Goal: Transaction & Acquisition: Purchase product/service

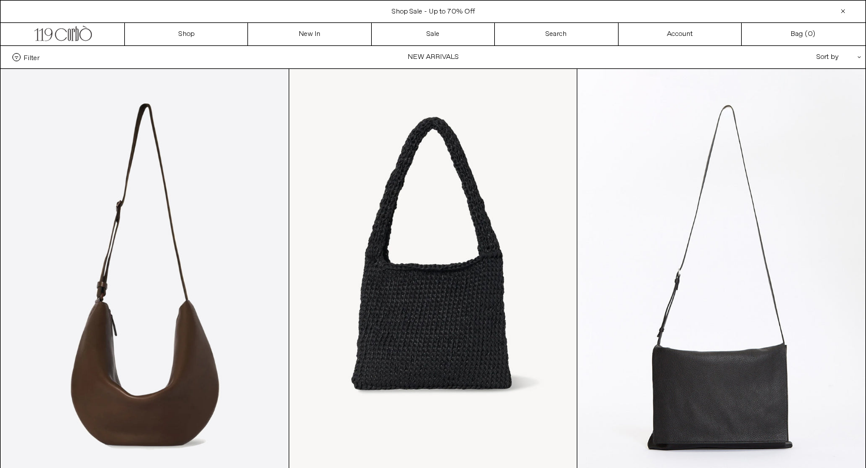
click at [418, 14] on span "Shop Sale - Up to 70% Off" at bounding box center [433, 11] width 83 height 9
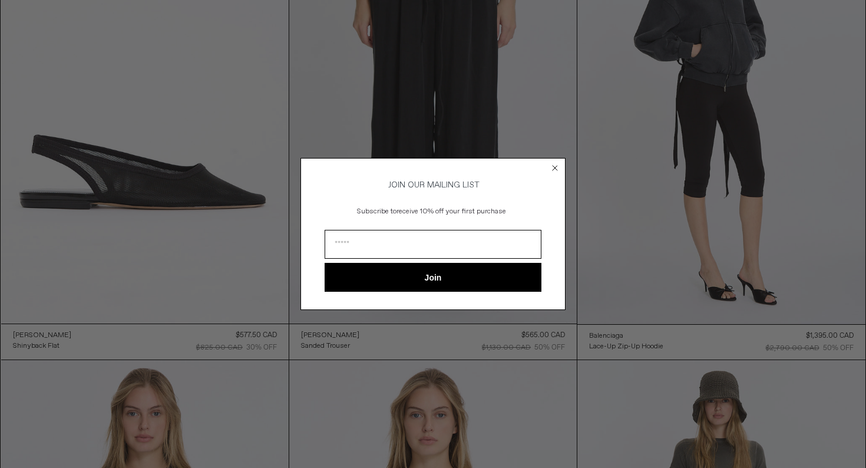
click at [140, 286] on div "Close dialog JOIN OUR MAILING LIST Subscribe to receive 10% off your first purc…" at bounding box center [433, 234] width 866 height 468
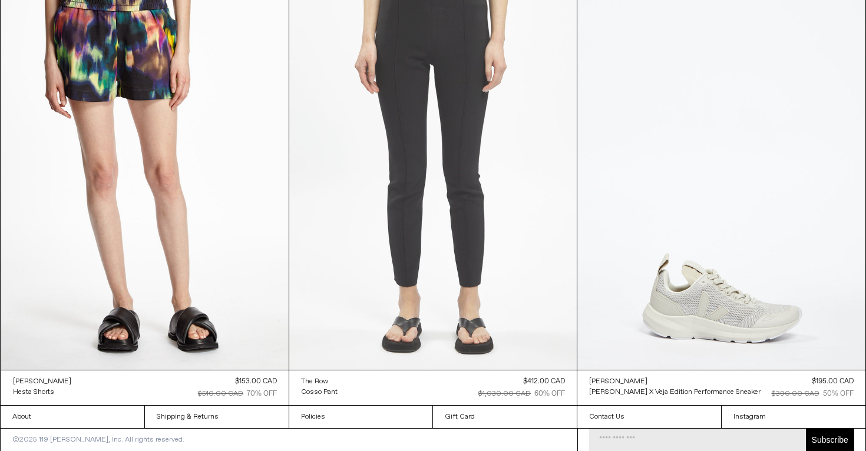
scroll to position [41250, 0]
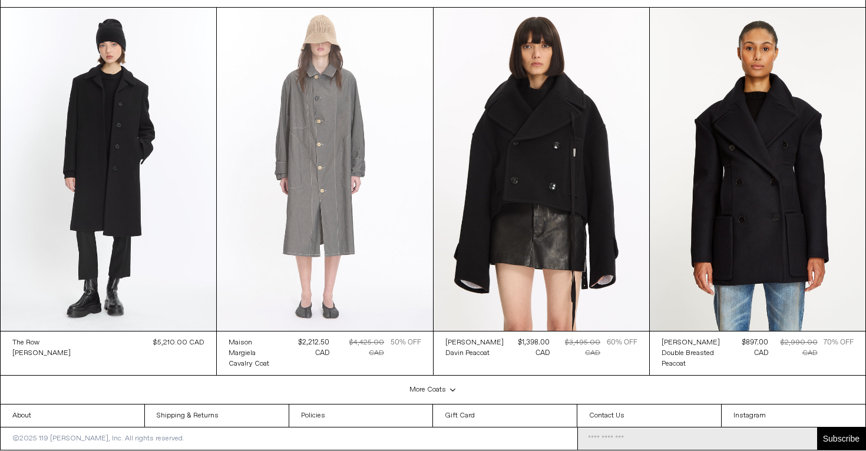
scroll to position [2788, 0]
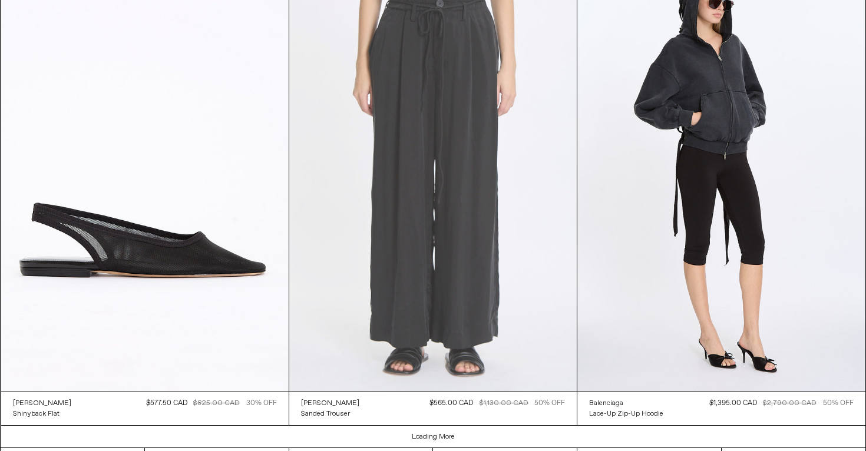
scroll to position [2873, 0]
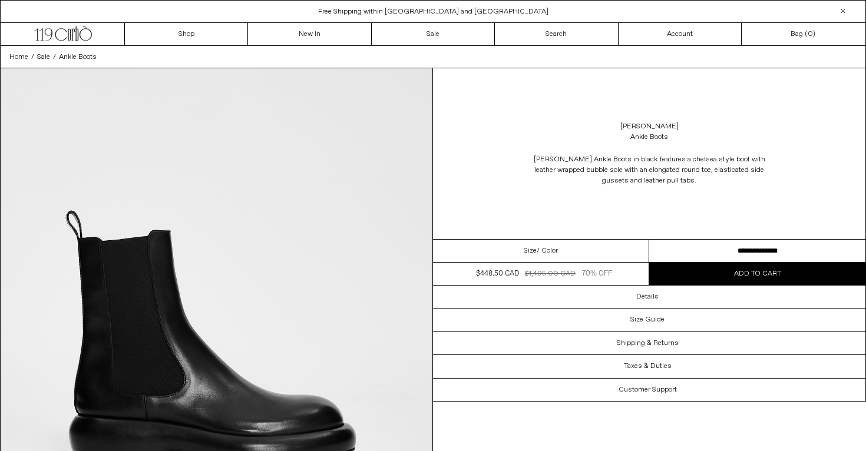
select select "**********"
click at [516, 158] on div "Jil Sander Ankle Boots in black features a chelsea style boot with leather wrap…" at bounding box center [649, 170] width 432 height 44
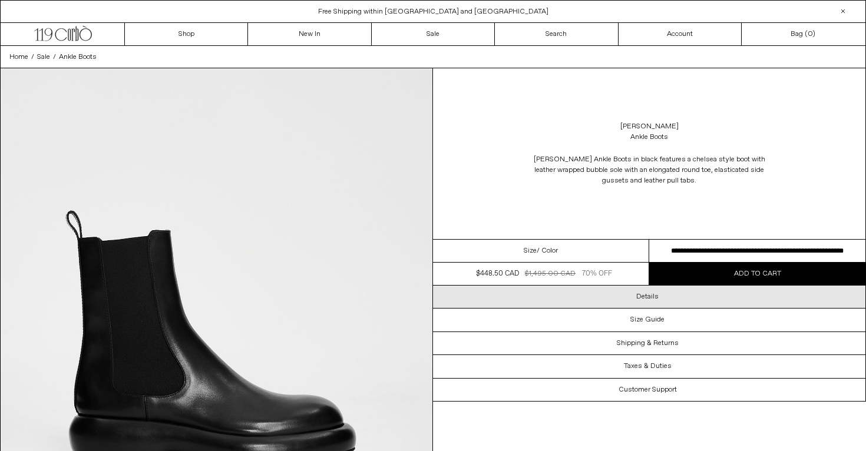
click at [637, 299] on h3 "Details" at bounding box center [647, 297] width 22 height 8
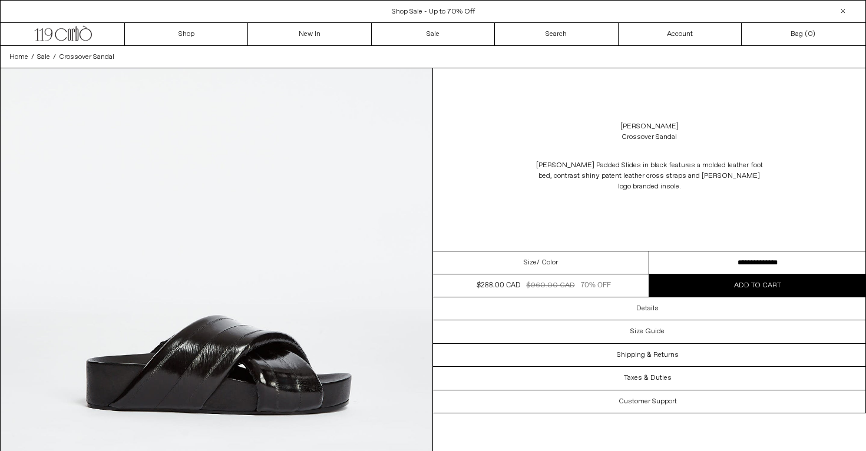
select select "**********"
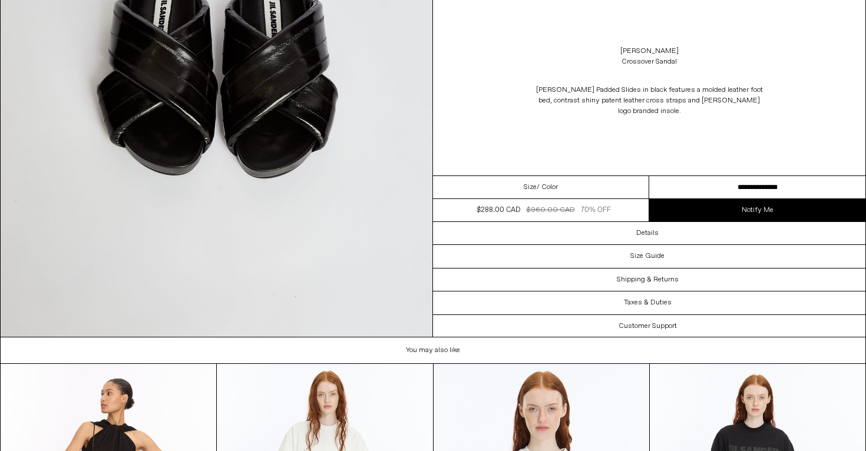
scroll to position [2956, 0]
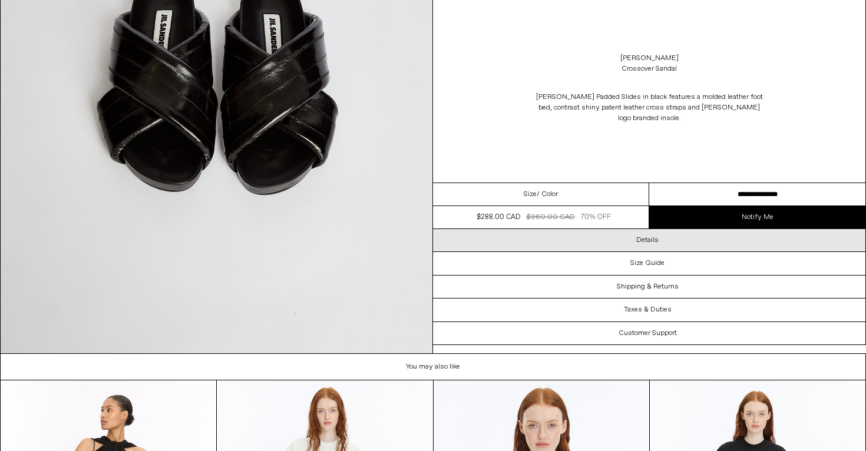
click at [662, 247] on div "Details" at bounding box center [649, 240] width 432 height 22
